Goal: Task Accomplishment & Management: Manage account settings

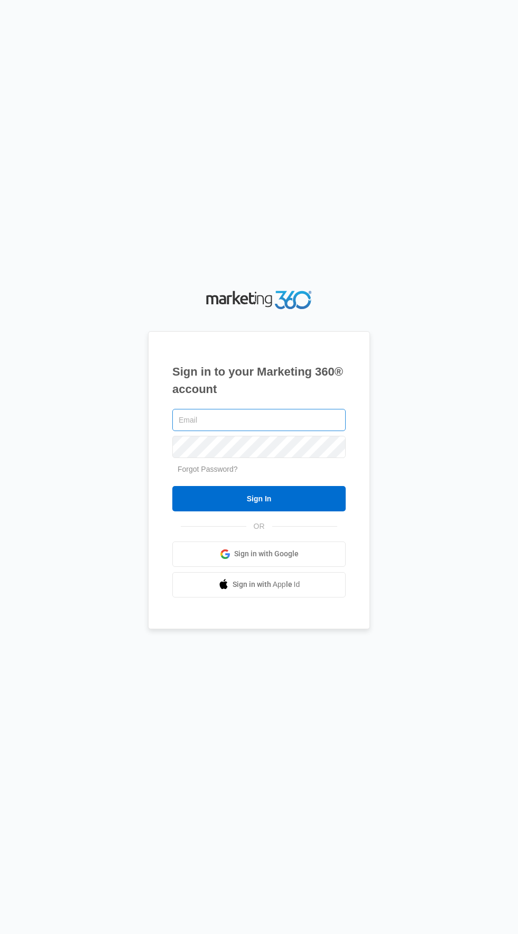
click at [303, 431] on input "text" at bounding box center [258, 420] width 173 height 22
type input "[EMAIL_ADDRESS][DOMAIN_NAME]"
click at [172, 486] on input "Sign In" at bounding box center [258, 498] width 173 height 25
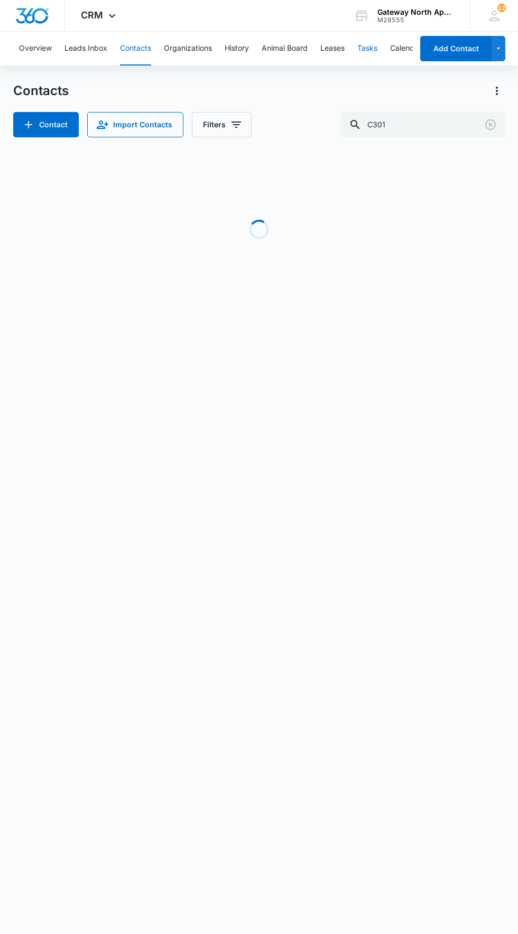
click at [373, 55] on button "Tasks" at bounding box center [367, 49] width 20 height 34
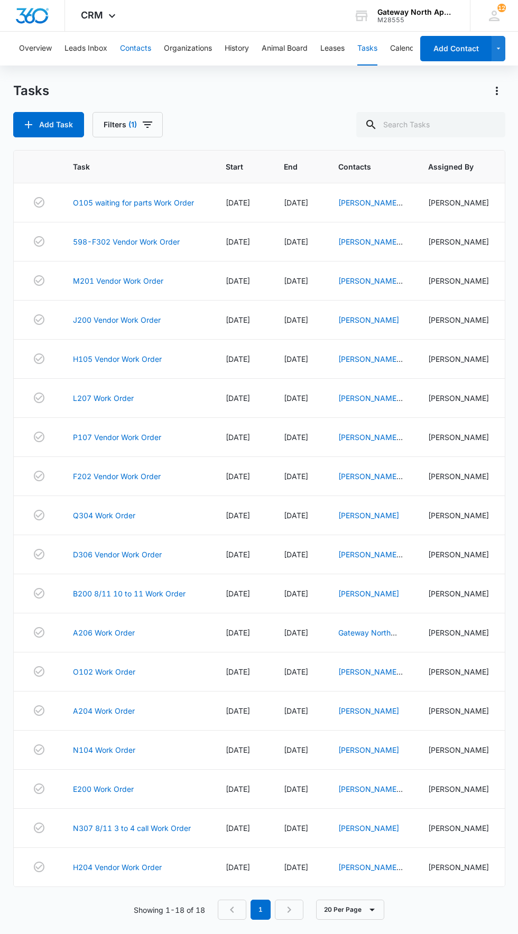
click at [126, 51] on button "Contacts" at bounding box center [135, 49] width 31 height 34
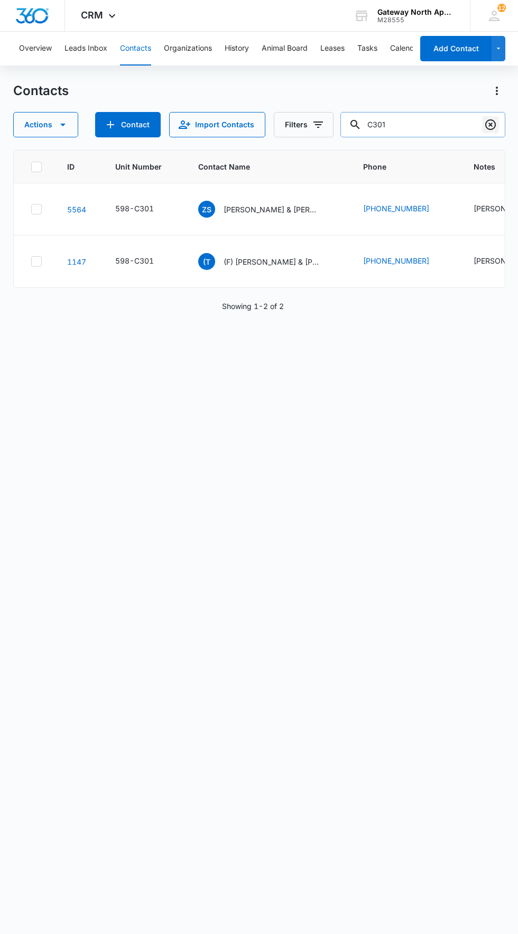
click at [493, 128] on icon "Clear" at bounding box center [490, 124] width 11 height 11
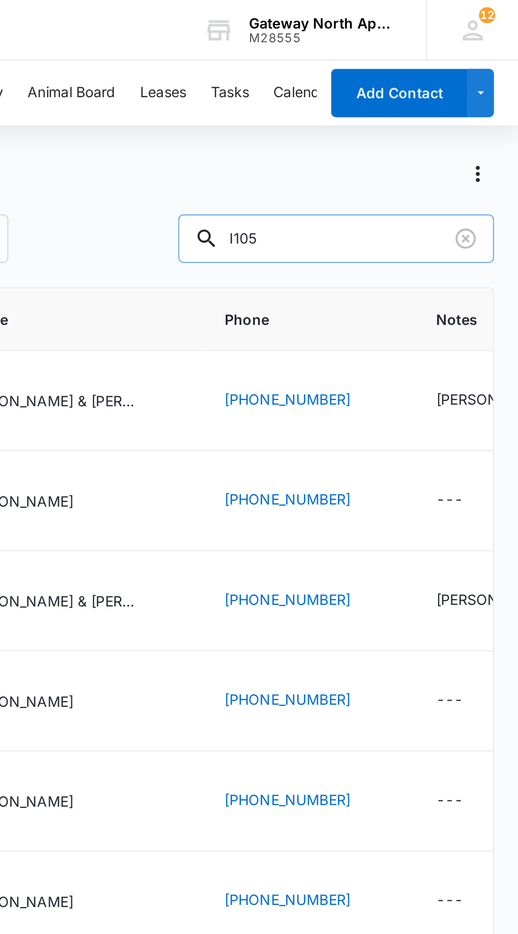
type input "I105"
